Goal: Transaction & Acquisition: Purchase product/service

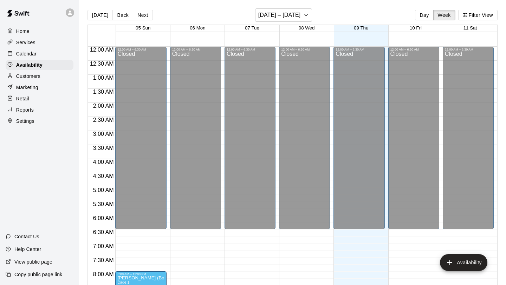
scroll to position [255, 0]
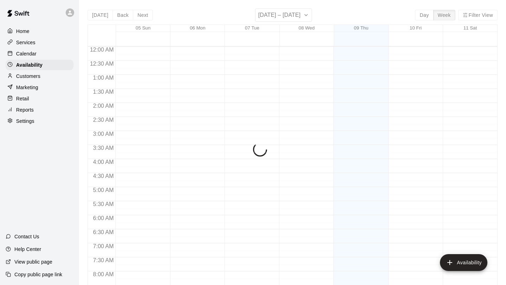
scroll to position [281, 0]
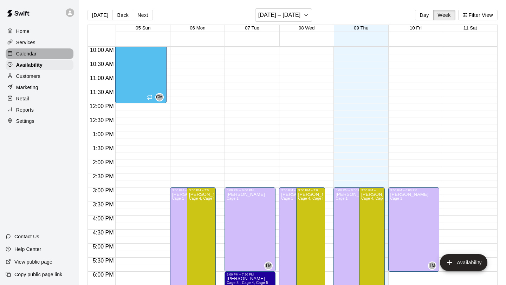
click at [40, 54] on div "Calendar" at bounding box center [40, 53] width 68 height 11
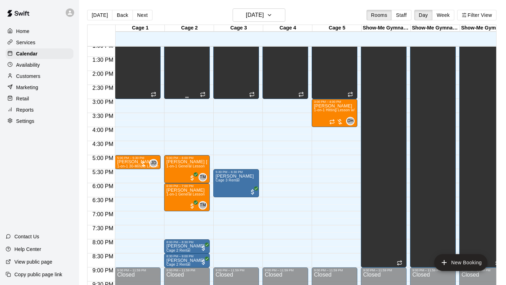
scroll to position [370, 0]
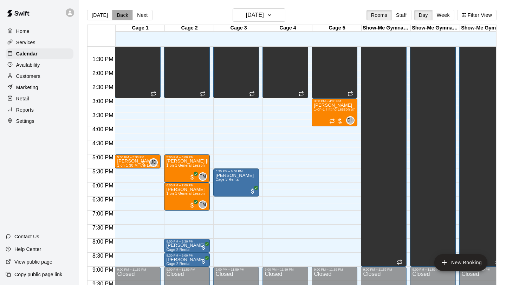
click at [119, 17] on button "Back" at bounding box center [122, 15] width 21 height 11
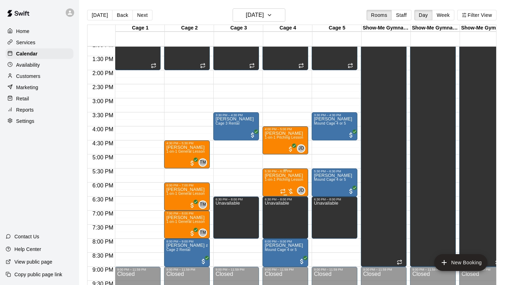
click at [271, 197] on img "edit" at bounding box center [272, 197] width 8 height 8
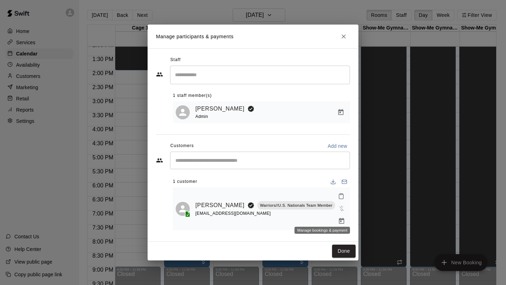
click at [339, 218] on icon "Manage bookings & payment" at bounding box center [341, 221] width 5 height 6
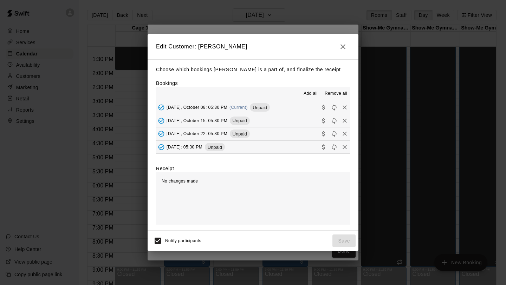
click at [287, 108] on button "[DATE], October 08: 05:30 PM (Current) Unpaid" at bounding box center [253, 107] width 194 height 13
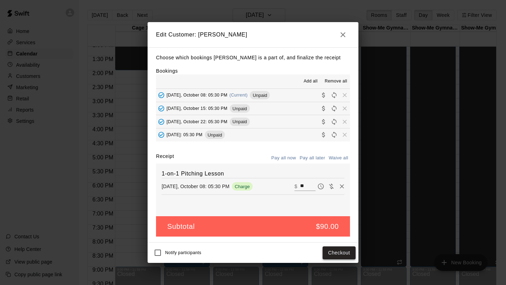
click at [336, 254] on button "Checkout" at bounding box center [338, 252] width 33 height 13
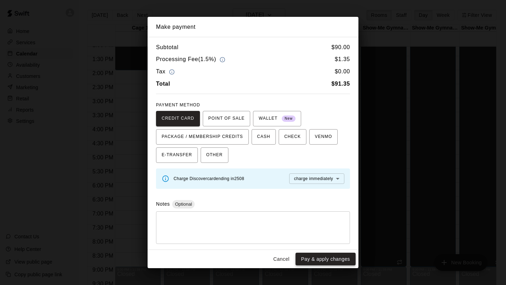
click at [320, 262] on button "Pay & apply changes" at bounding box center [325, 259] width 60 height 13
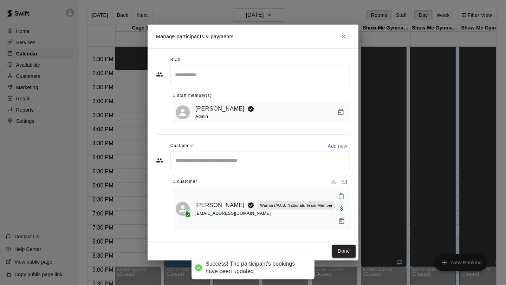
click at [346, 251] on button "Done" at bounding box center [344, 251] width 24 height 13
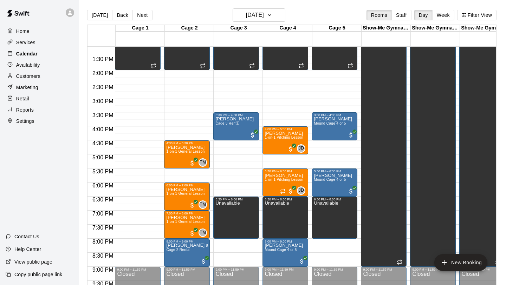
click at [28, 55] on p "Calendar" at bounding box center [26, 53] width 21 height 7
click at [121, 16] on button "Back" at bounding box center [122, 15] width 21 height 11
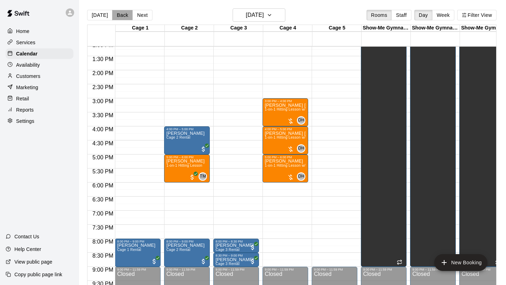
click at [121, 16] on button "Back" at bounding box center [122, 15] width 21 height 11
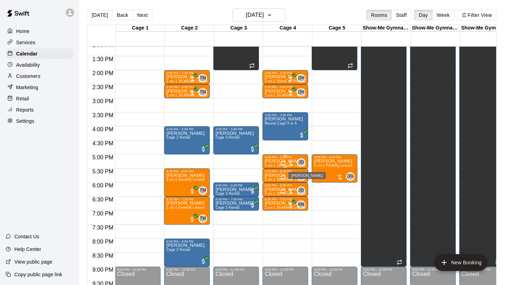
click at [299, 162] on span "JD" at bounding box center [300, 162] width 5 height 7
click at [305, 185] on img "edit" at bounding box center [306, 183] width 8 height 8
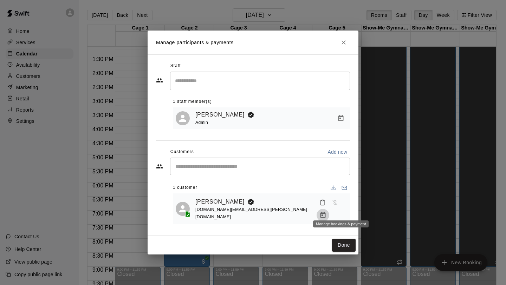
click at [325, 212] on icon "Manage bookings & payment" at bounding box center [322, 215] width 5 height 6
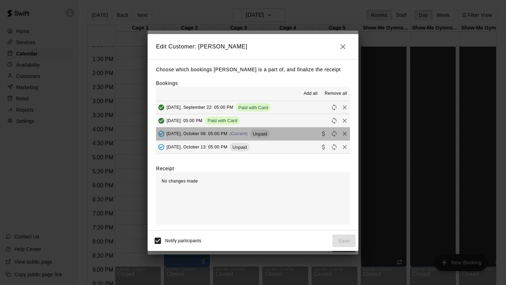
click at [281, 133] on button "[DATE], October 06: 05:00 PM (Current) Unpaid" at bounding box center [253, 133] width 194 height 13
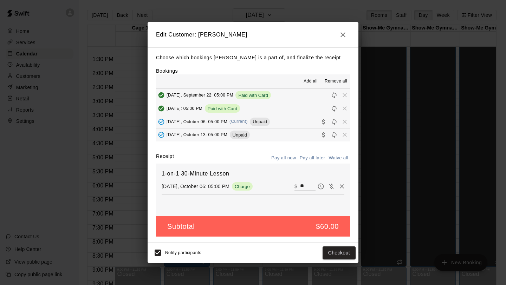
click at [167, 254] on span "Notify participants" at bounding box center [183, 253] width 36 height 5
click at [342, 252] on button "Checkout" at bounding box center [338, 252] width 33 height 13
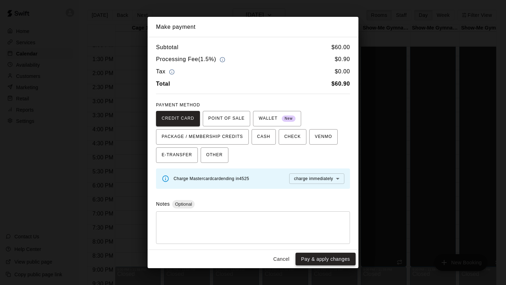
click at [313, 258] on button "Pay & apply changes" at bounding box center [325, 259] width 60 height 13
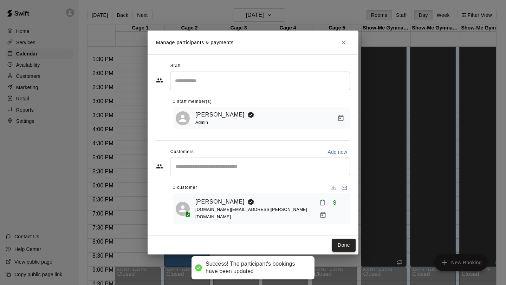
click at [344, 239] on button "Done" at bounding box center [344, 245] width 24 height 13
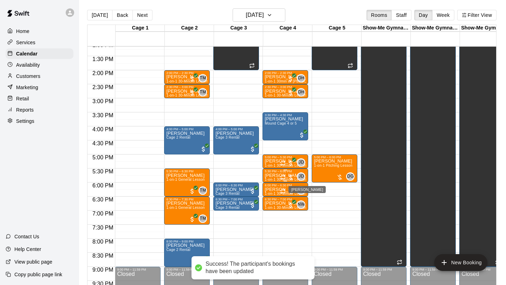
click at [301, 176] on span "JD" at bounding box center [300, 176] width 5 height 7
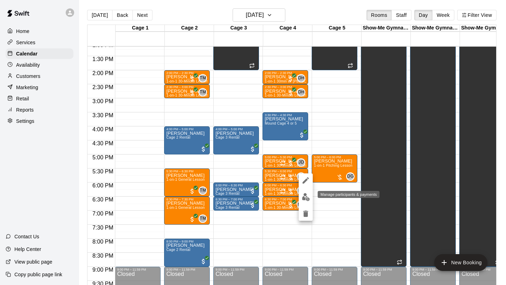
click at [304, 200] on img "edit" at bounding box center [306, 197] width 8 height 8
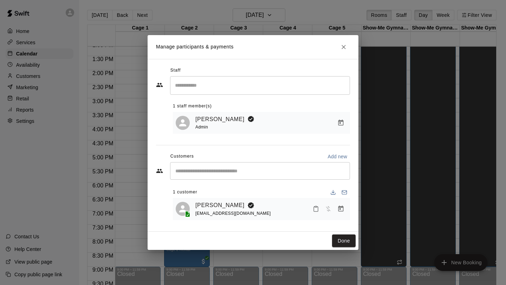
click at [340, 212] on icon "Manage bookings & payment" at bounding box center [340, 208] width 7 height 7
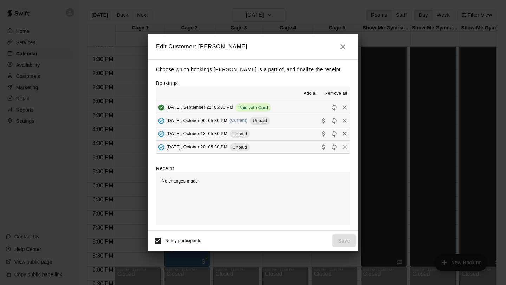
click at [285, 122] on button "[DATE], October 06: 05:30 PM (Current) Unpaid" at bounding box center [253, 120] width 194 height 13
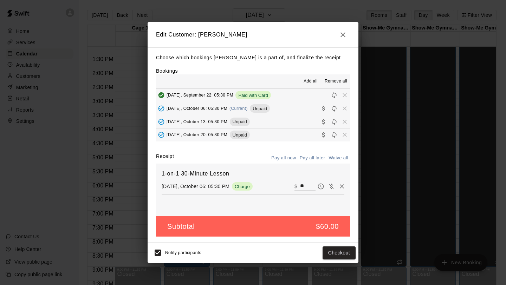
click at [149, 258] on div "Notify participants Checkout" at bounding box center [252, 253] width 211 height 20
click at [346, 256] on button "Checkout" at bounding box center [338, 252] width 33 height 13
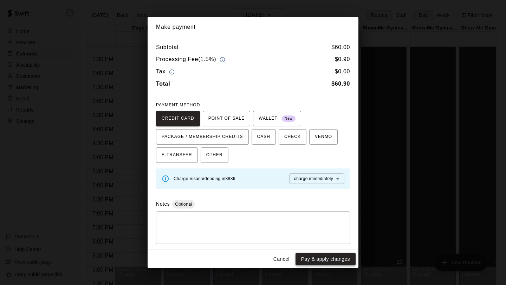
click at [340, 257] on button "Pay & apply changes" at bounding box center [325, 259] width 60 height 13
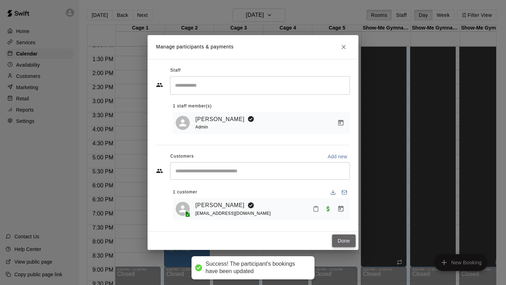
click at [343, 244] on button "Done" at bounding box center [344, 241] width 24 height 13
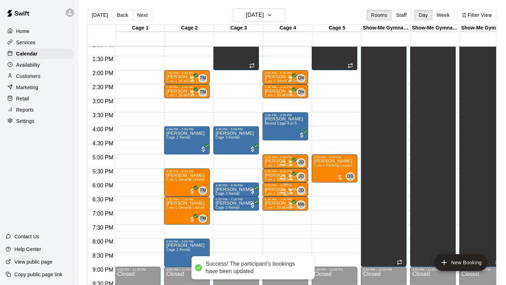
click at [300, 191] on span "JD" at bounding box center [300, 190] width 5 height 7
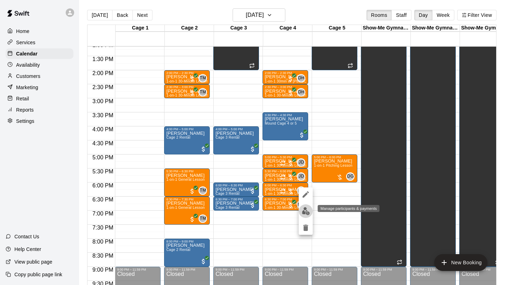
click at [305, 209] on img "edit" at bounding box center [306, 211] width 8 height 8
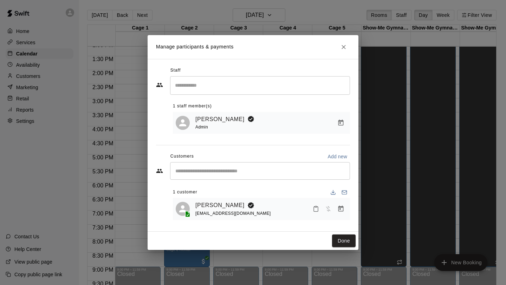
click at [340, 209] on icon "Manage bookings & payment" at bounding box center [340, 209] width 5 height 6
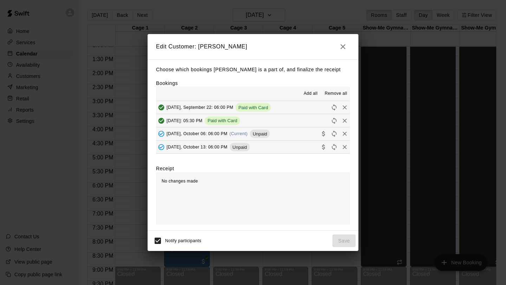
click at [287, 136] on button "[DATE], October 06: 06:00 PM (Current) Unpaid" at bounding box center [253, 133] width 194 height 13
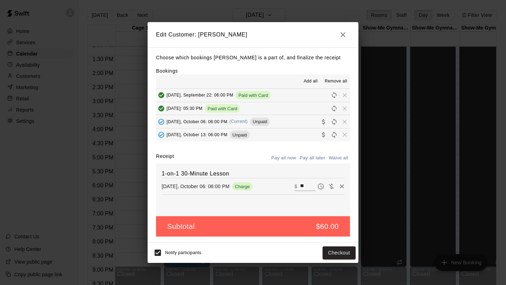
click at [167, 253] on span "Notify participants" at bounding box center [183, 253] width 36 height 5
click at [329, 254] on button "Checkout" at bounding box center [338, 252] width 33 height 13
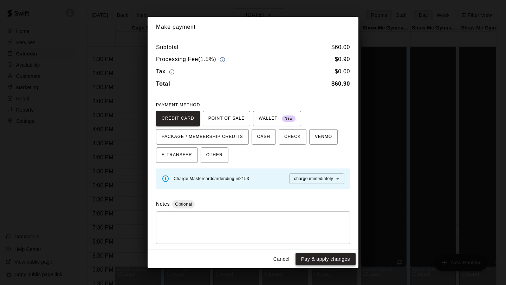
click at [324, 257] on button "Pay & apply changes" at bounding box center [325, 259] width 60 height 13
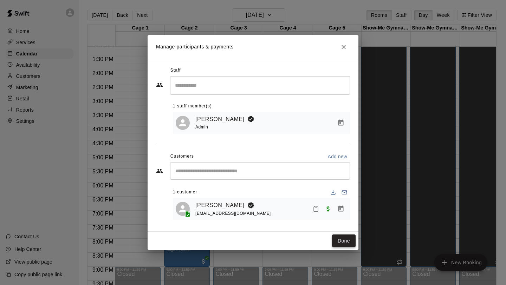
click at [344, 241] on button "Done" at bounding box center [344, 241] width 24 height 13
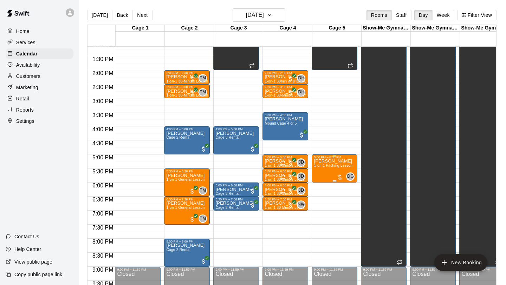
click at [327, 167] on span "1-on-1 Pitching Lesson" at bounding box center [333, 166] width 39 height 4
click at [317, 190] on img "edit" at bounding box center [321, 188] width 8 height 8
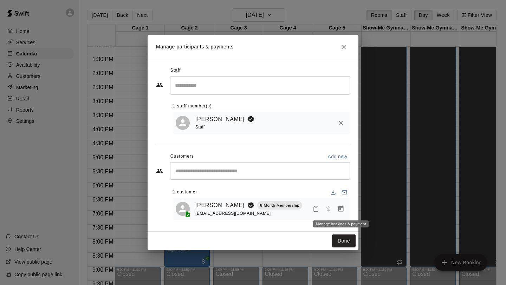
click at [338, 210] on icon "Manage bookings & payment" at bounding box center [340, 209] width 5 height 6
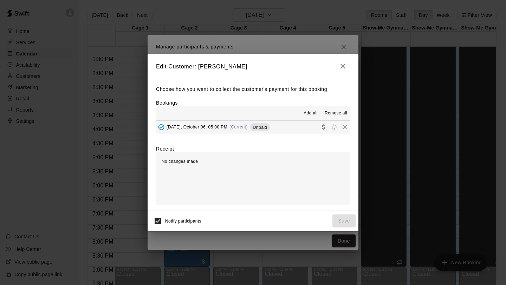
click at [253, 118] on div "Add all Remove all" at bounding box center [253, 113] width 194 height 14
click at [253, 123] on div "[DATE], October 06: 05:00 PM (Current) Unpaid" at bounding box center [213, 127] width 114 height 11
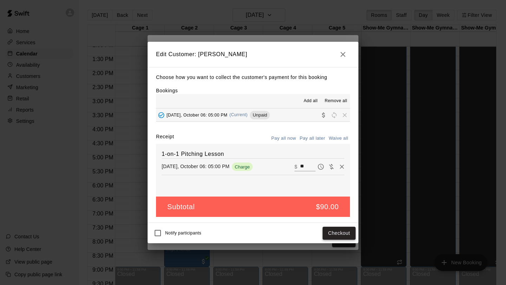
click at [332, 230] on button "Checkout" at bounding box center [338, 233] width 33 height 13
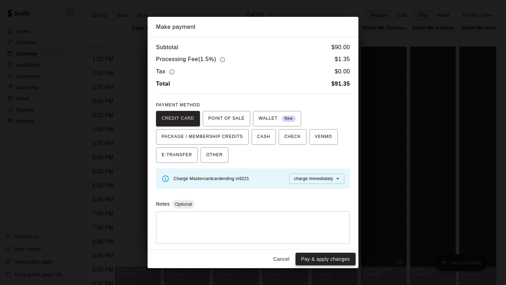
click at [328, 259] on button "Pay & apply changes" at bounding box center [325, 259] width 60 height 13
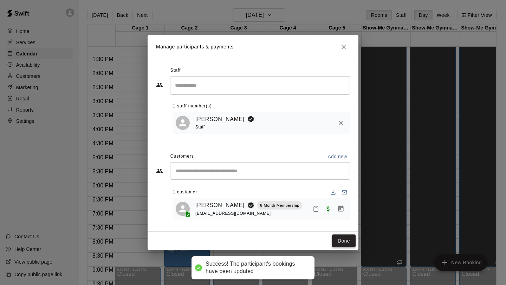
click at [343, 239] on button "Done" at bounding box center [344, 241] width 24 height 13
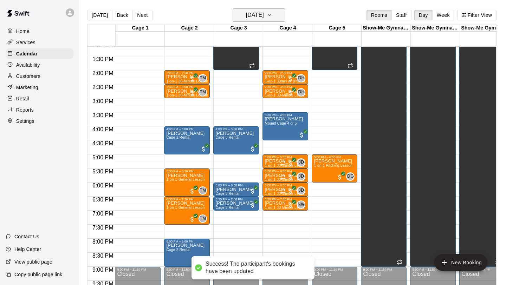
click at [246, 20] on h6 "[DATE]" at bounding box center [255, 15] width 18 height 10
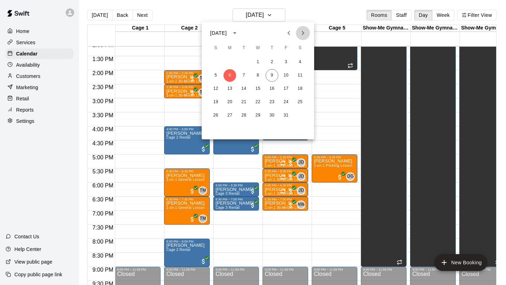
click at [297, 37] on button "Next month" at bounding box center [303, 33] width 14 height 14
click at [289, 34] on icon "Previous month" at bounding box center [288, 33] width 2 height 4
click at [228, 119] on button "29" at bounding box center [229, 115] width 13 height 13
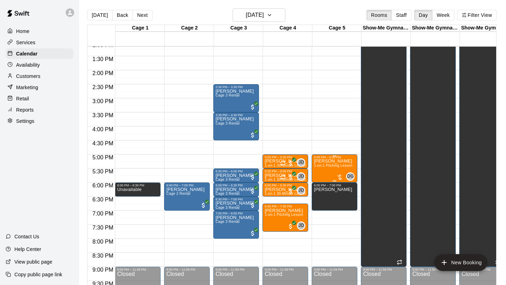
click at [319, 161] on p "[PERSON_NAME]" at bounding box center [333, 161] width 39 height 0
click at [321, 183] on img "edit" at bounding box center [321, 186] width 8 height 8
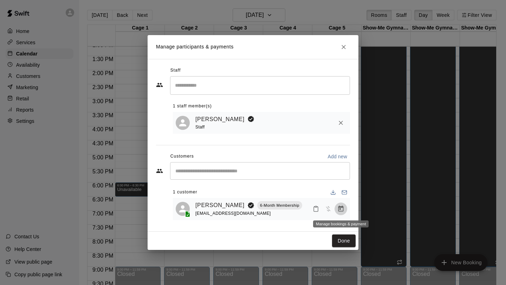
click at [338, 209] on icon "Manage bookings & payment" at bounding box center [340, 208] width 7 height 7
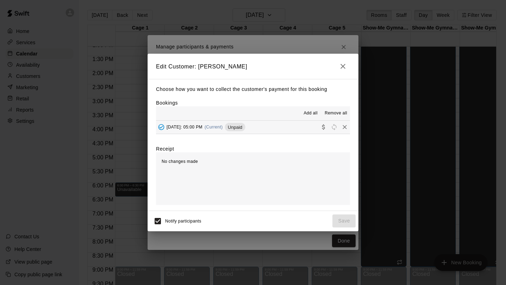
click at [202, 126] on span "[DATE]: 05:00 PM" at bounding box center [184, 127] width 36 height 5
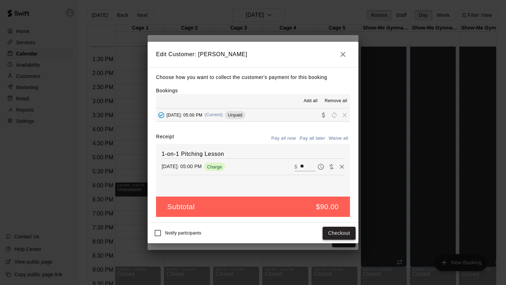
click at [349, 231] on button "Checkout" at bounding box center [338, 233] width 33 height 13
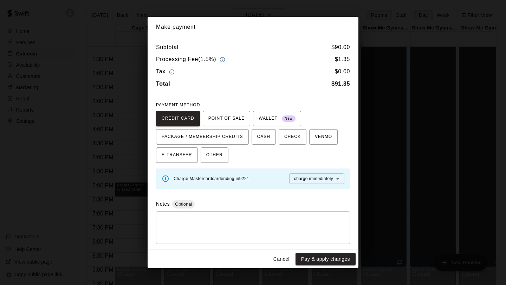
click at [320, 261] on button "Pay & apply changes" at bounding box center [325, 259] width 60 height 13
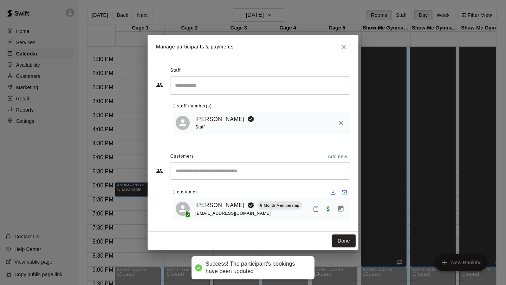
click at [340, 234] on div "Done" at bounding box center [252, 241] width 211 height 19
click at [340, 245] on button "Done" at bounding box center [344, 241] width 24 height 13
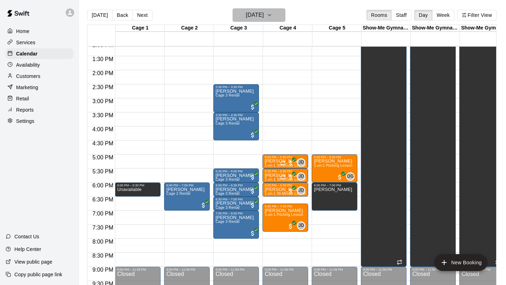
click at [257, 16] on h6 "[DATE]" at bounding box center [255, 15] width 18 height 10
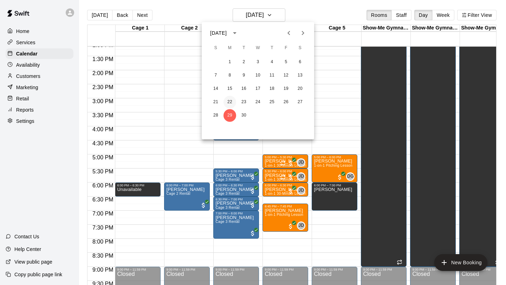
click at [228, 103] on button "22" at bounding box center [229, 102] width 13 height 13
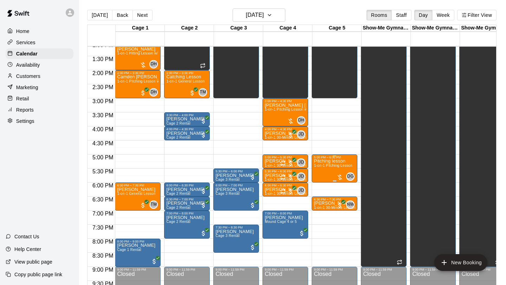
click at [333, 158] on div "5:00 PM – 6:00 PM" at bounding box center [334, 158] width 41 height 4
click at [320, 182] on img "edit" at bounding box center [321, 180] width 8 height 8
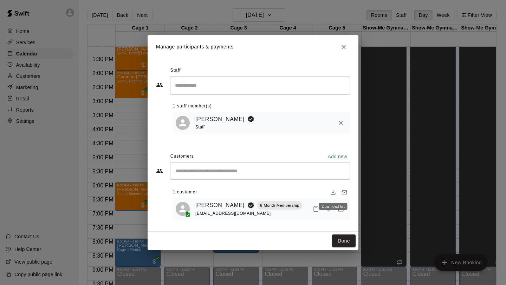
click at [340, 209] on div "Download list" at bounding box center [333, 206] width 28 height 7
click at [342, 209] on icon "Manage bookings & payment" at bounding box center [340, 208] width 7 height 7
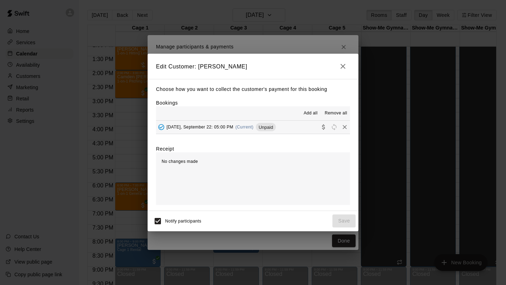
click at [229, 126] on span "[DATE], September 22: 05:00 PM" at bounding box center [199, 127] width 67 height 5
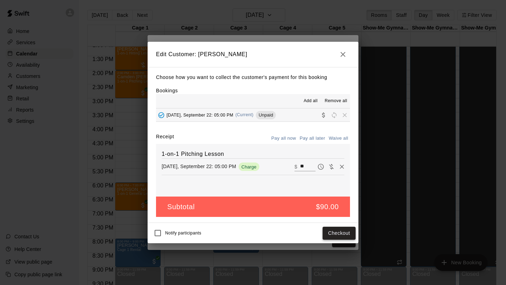
click at [347, 229] on button "Checkout" at bounding box center [338, 233] width 33 height 13
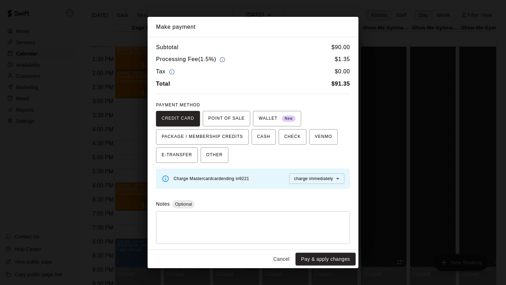
click at [333, 263] on button "Pay & apply changes" at bounding box center [325, 259] width 60 height 13
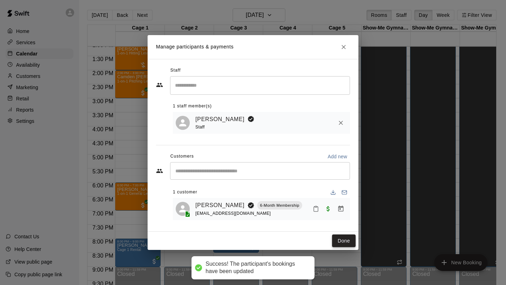
click at [343, 243] on button "Done" at bounding box center [344, 241] width 24 height 13
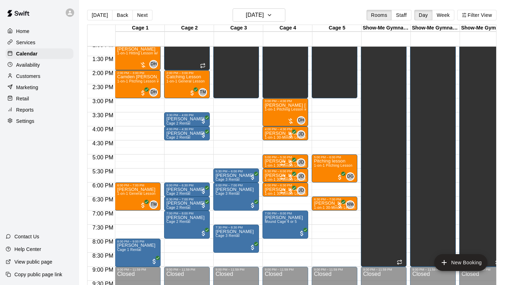
click at [247, 6] on main "[DATE] Back [DATE][DATE] Rooms Staff Day Week Filter View Cage 1 22 Mon Cage 2 …" at bounding box center [292, 148] width 427 height 296
click at [247, 15] on h6 "[DATE]" at bounding box center [255, 15] width 18 height 10
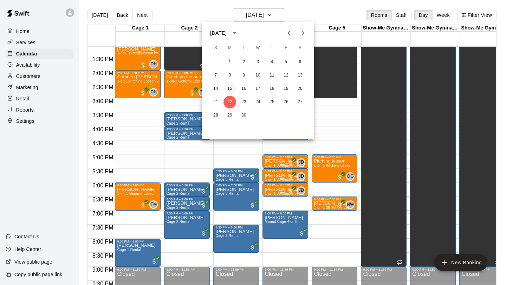
click at [227, 90] on button "15" at bounding box center [229, 89] width 13 height 13
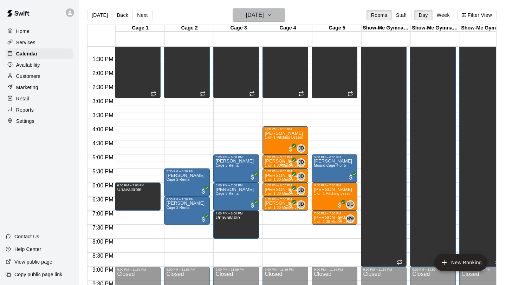
click at [264, 11] on h6 "[DATE]" at bounding box center [255, 15] width 18 height 10
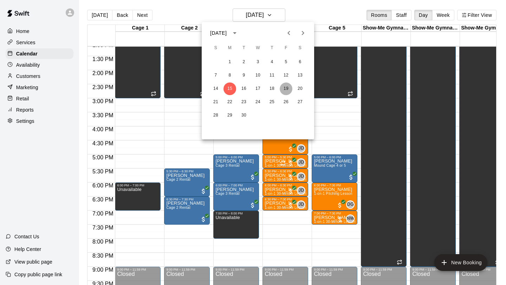
click at [282, 88] on button "19" at bounding box center [285, 89] width 13 height 13
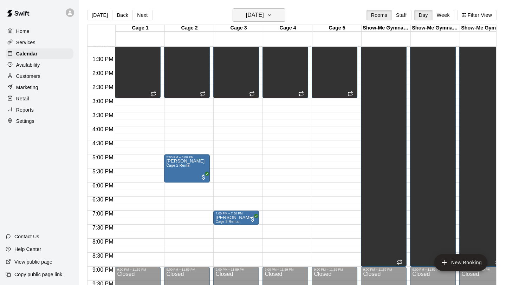
click at [246, 11] on h6 "[DATE]" at bounding box center [255, 15] width 18 height 10
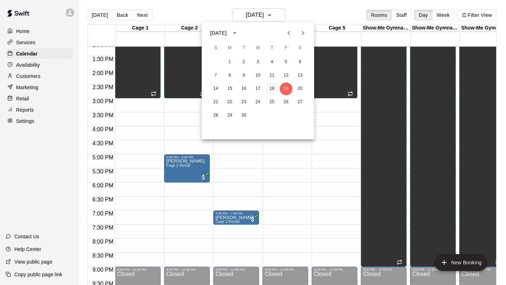
click at [273, 88] on button "18" at bounding box center [271, 89] width 13 height 13
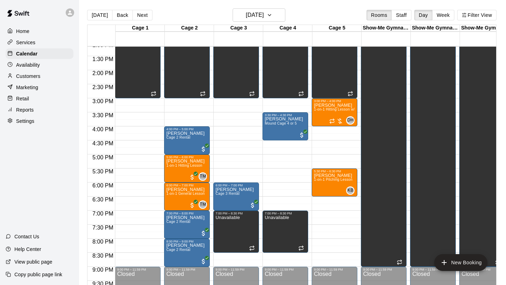
click at [161, 4] on main "[DATE] Back [DATE][DATE] Rooms Staff Day Week Filter View Cage 1 18 Thu Cage 2 …" at bounding box center [292, 148] width 427 height 296
click at [141, 17] on button "Next" at bounding box center [142, 15] width 20 height 11
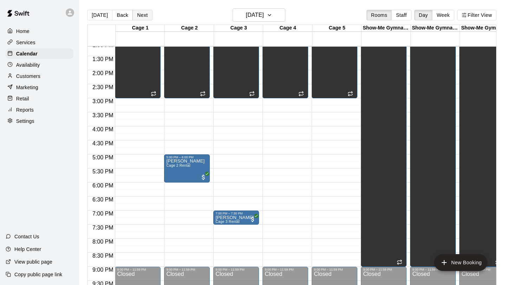
click at [141, 17] on button "Next" at bounding box center [142, 15] width 20 height 11
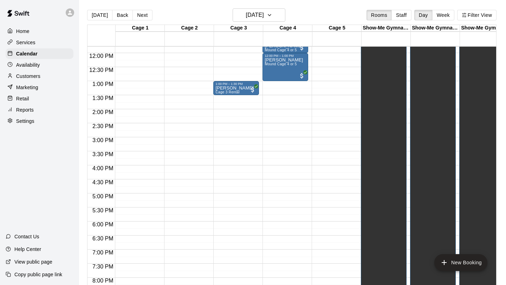
scroll to position [284, 0]
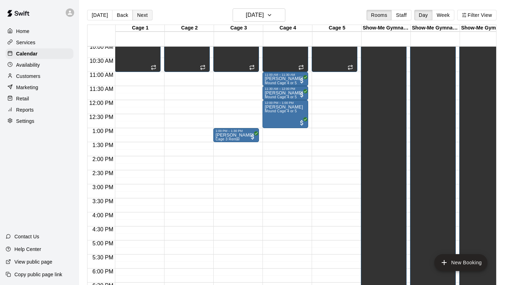
click at [140, 18] on button "Next" at bounding box center [142, 15] width 20 height 11
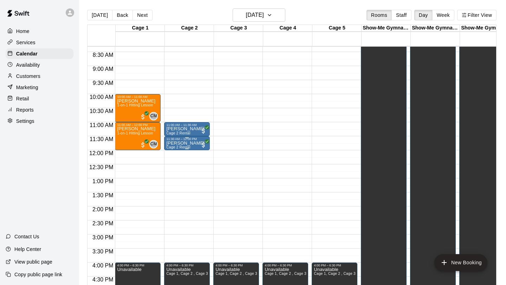
scroll to position [224, 0]
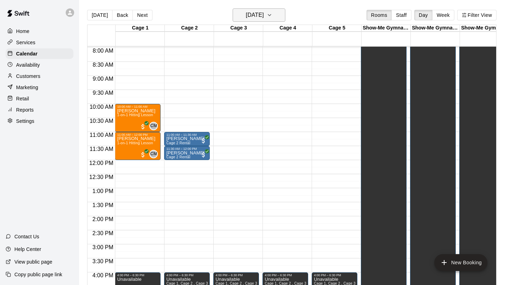
click at [248, 17] on h6 "[DATE]" at bounding box center [255, 15] width 18 height 10
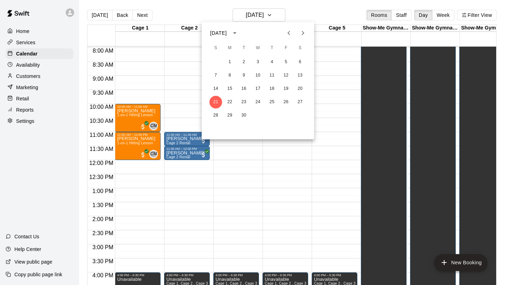
click at [304, 34] on icon "Next month" at bounding box center [302, 33] width 8 height 8
click at [213, 88] on button "12" at bounding box center [215, 89] width 13 height 13
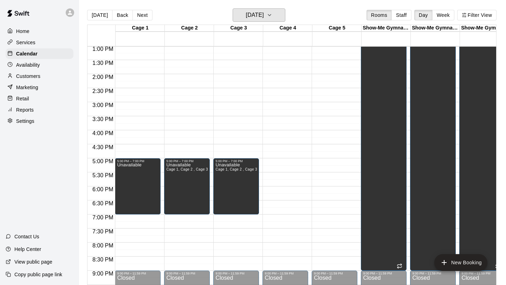
scroll to position [15, 0]
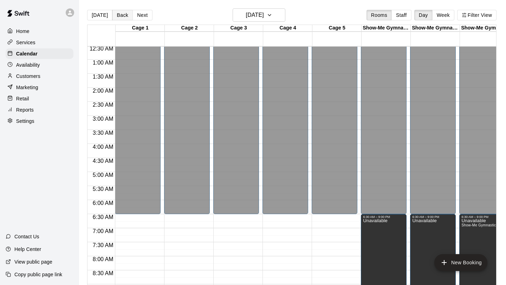
click at [118, 13] on button "Back" at bounding box center [122, 15] width 21 height 11
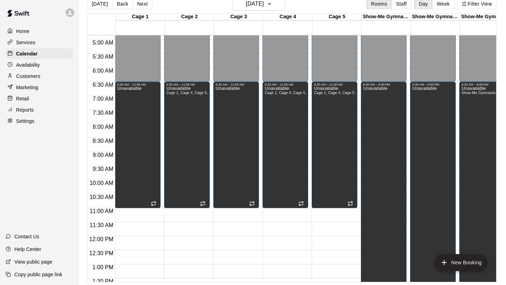
scroll to position [137, 0]
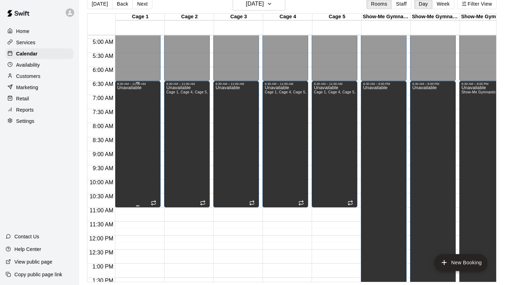
click at [136, 118] on div "Unavailable" at bounding box center [129, 228] width 24 height 285
